Goal: Transaction & Acquisition: Obtain resource

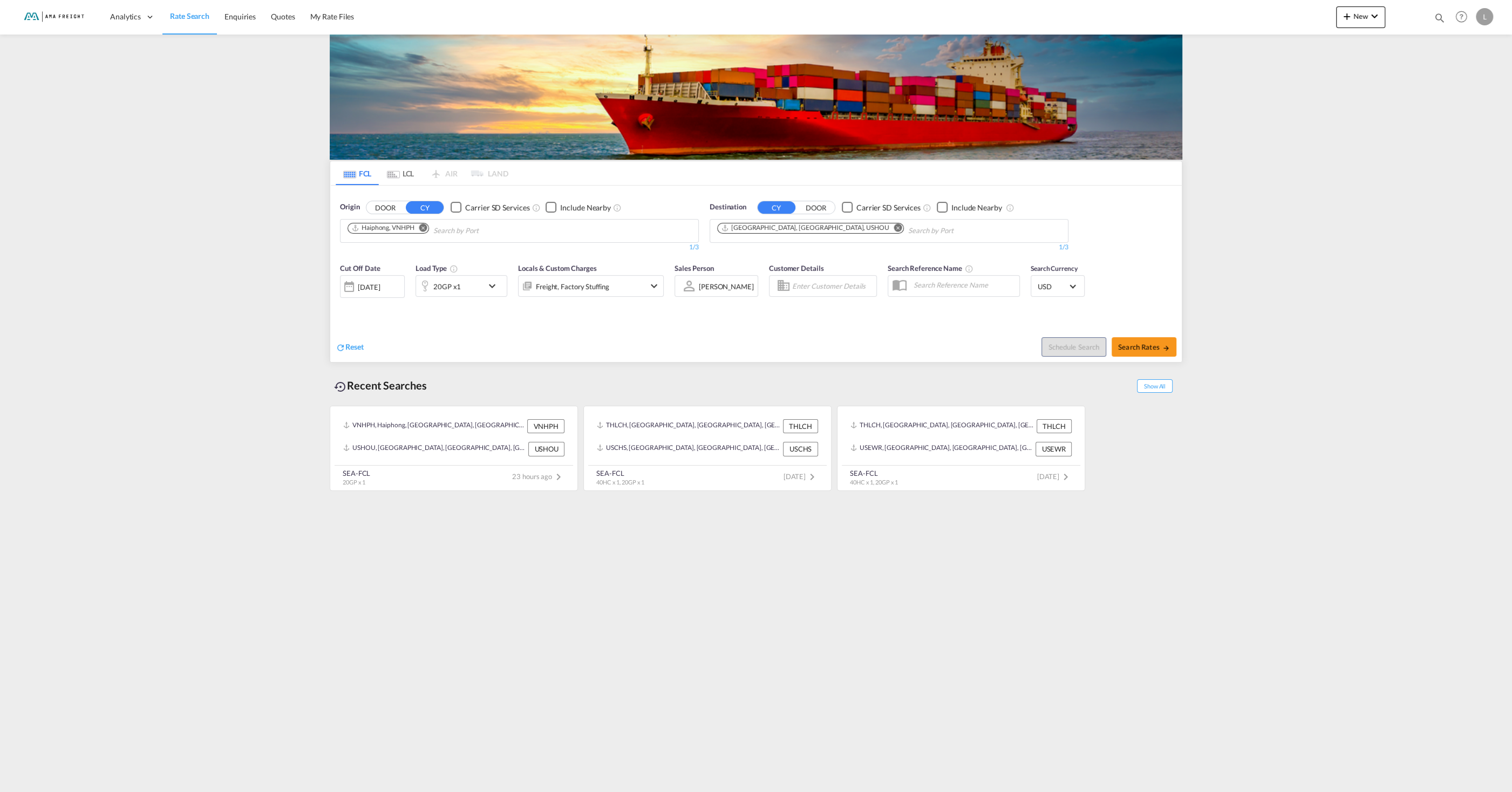
click at [422, 229] on md-icon "Remove" at bounding box center [423, 227] width 8 height 8
type input "[GEOGRAPHIC_DATA]"
click at [388, 259] on div "Tanjung Prio k [GEOGRAPHIC_DATA] IDTPP" at bounding box center [431, 255] width 206 height 32
click at [895, 231] on md-icon "Remove" at bounding box center [898, 227] width 8 height 8
type input "[PERSON_NAME]"
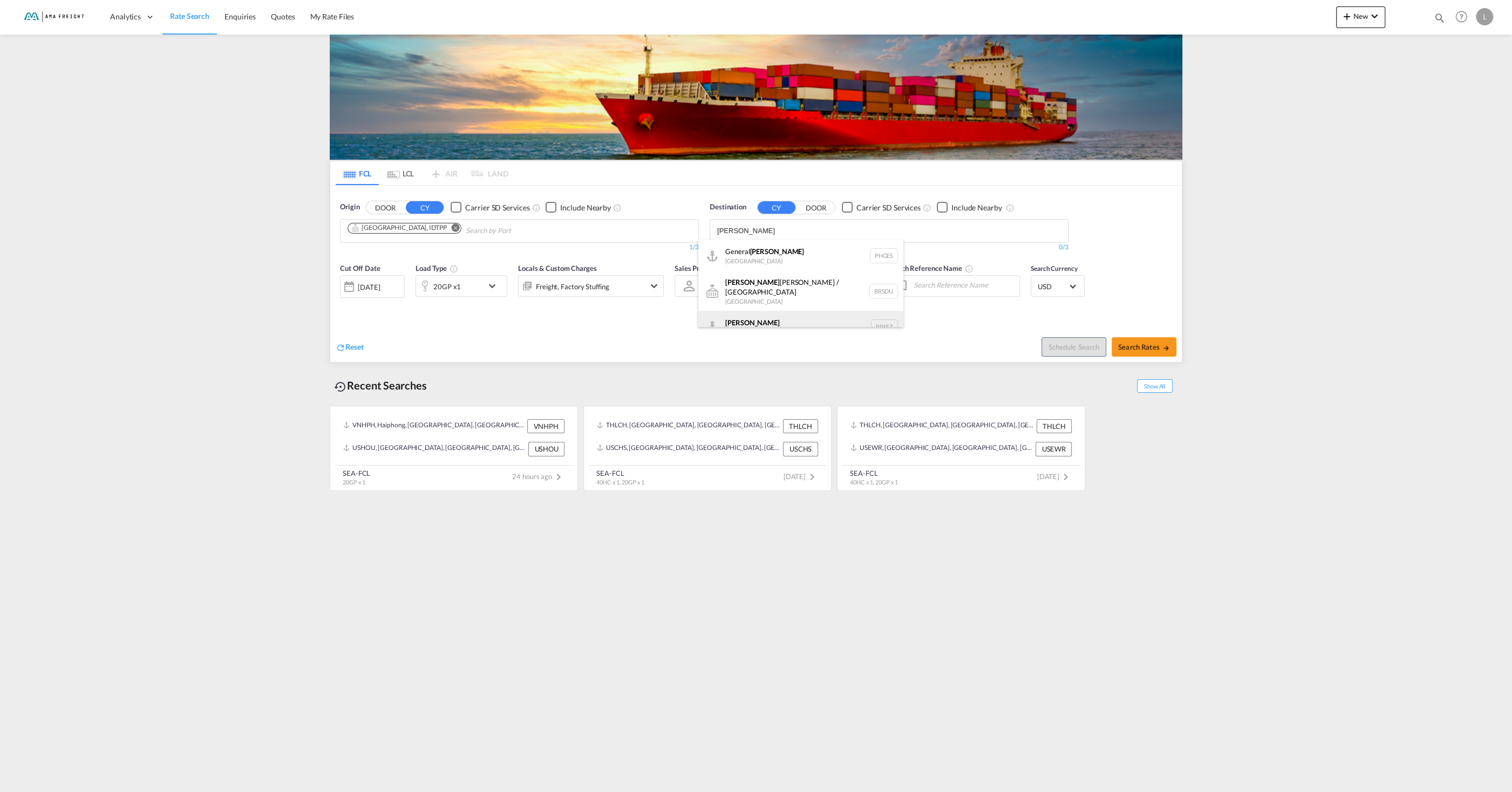
click at [786, 310] on div "[PERSON_NAME] [GEOGRAPHIC_DATA] BRSSZ" at bounding box center [801, 326] width 206 height 32
click at [1125, 349] on span "Search Rates" at bounding box center [1144, 347] width 52 height 9
type input "IDTPP to BRSSZ / [DATE]"
